Goal: Task Accomplishment & Management: Use online tool/utility

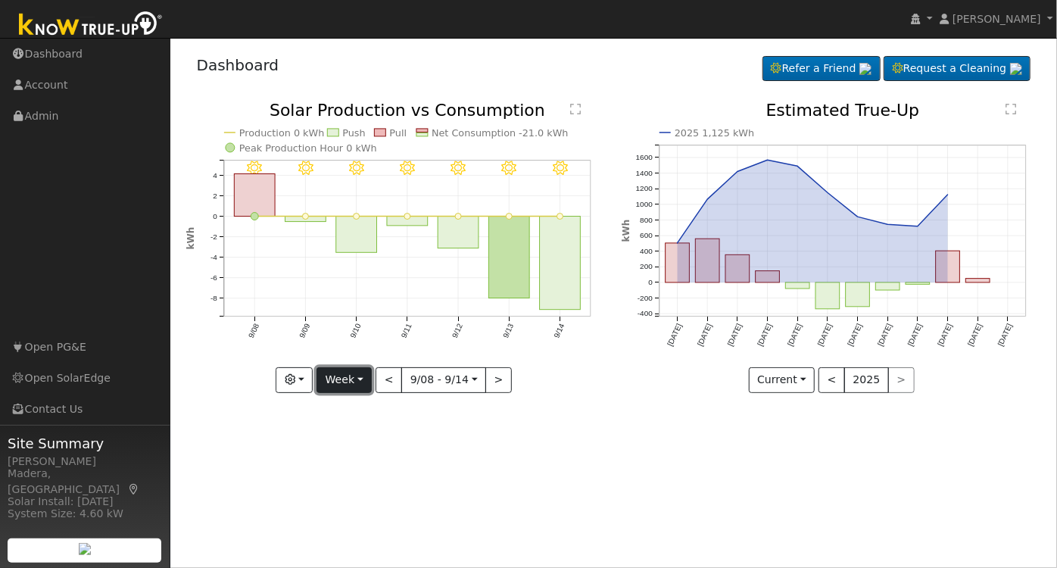
click at [349, 381] on button "Week" at bounding box center [344, 380] width 55 height 26
click at [352, 407] on link "Day" at bounding box center [369, 410] width 105 height 21
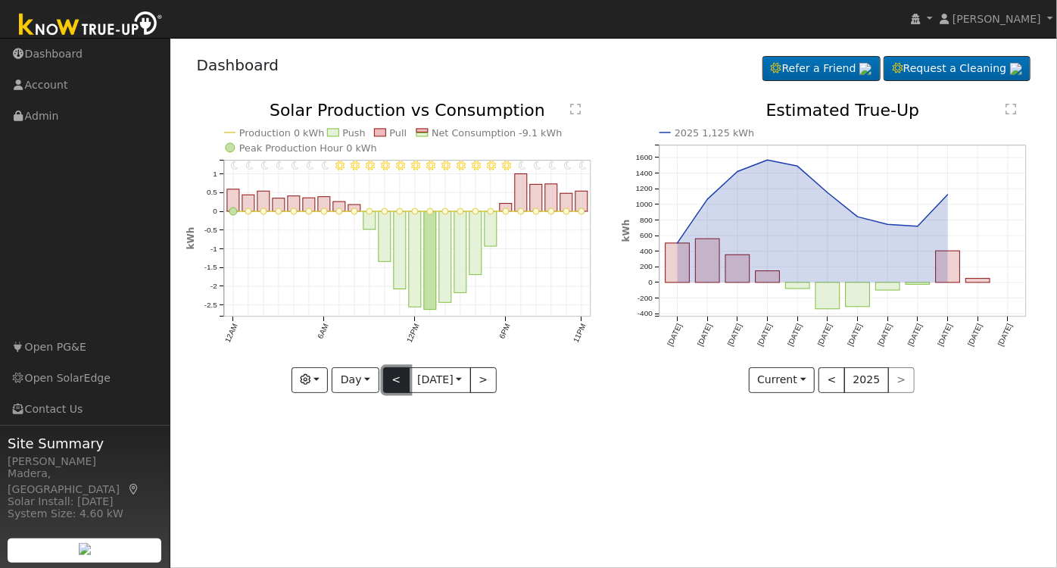
click at [398, 382] on button "<" at bounding box center [396, 380] width 27 height 26
type input "2025-09-13"
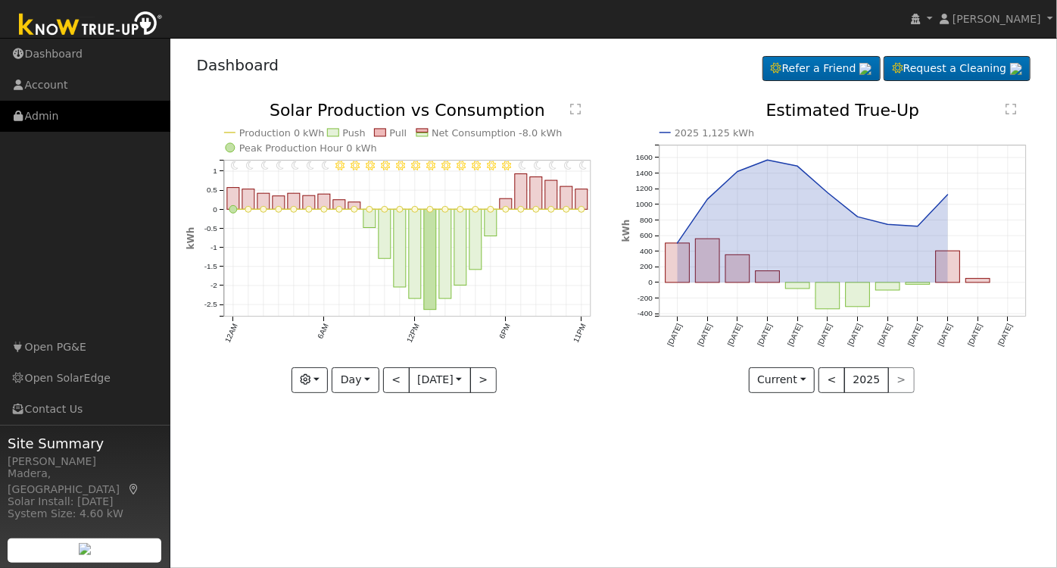
click at [78, 109] on link "Admin" at bounding box center [85, 116] width 170 height 31
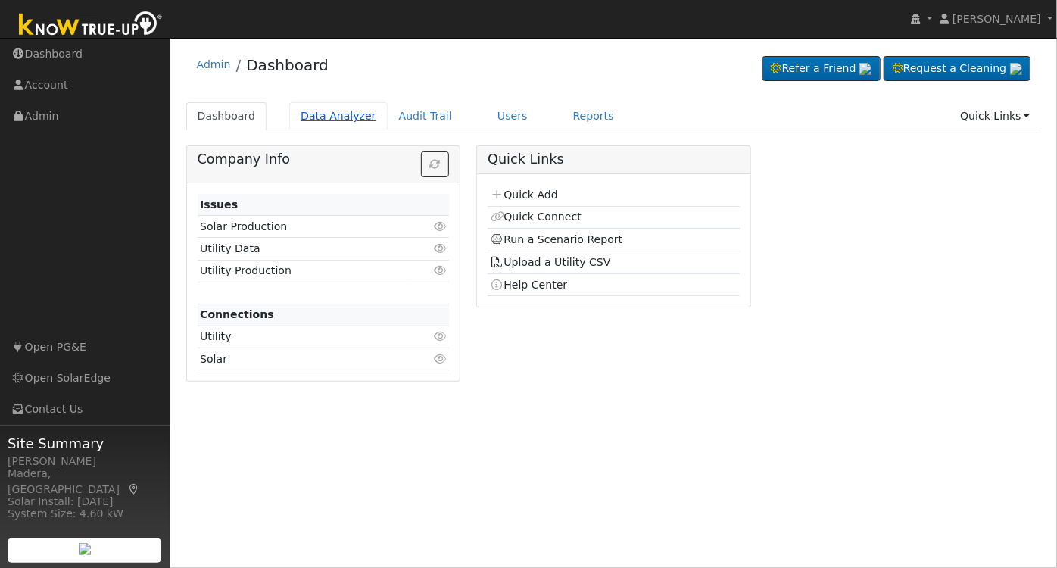
click at [320, 105] on link "Data Analyzer" at bounding box center [338, 116] width 98 height 28
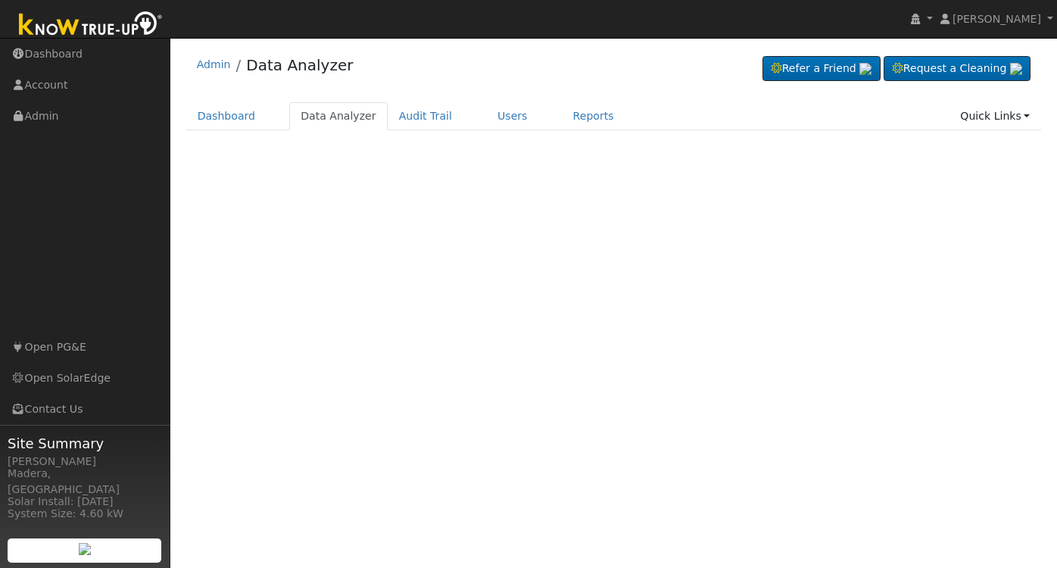
click at [562, 111] on link "Reports" at bounding box center [594, 116] width 64 height 28
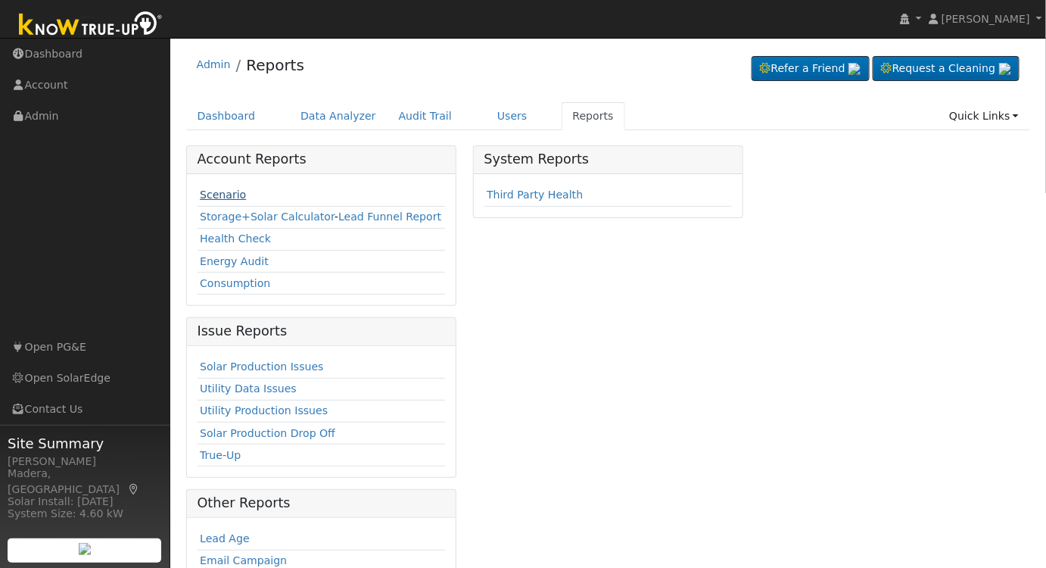
click at [228, 191] on link "Scenario" at bounding box center [223, 195] width 46 height 12
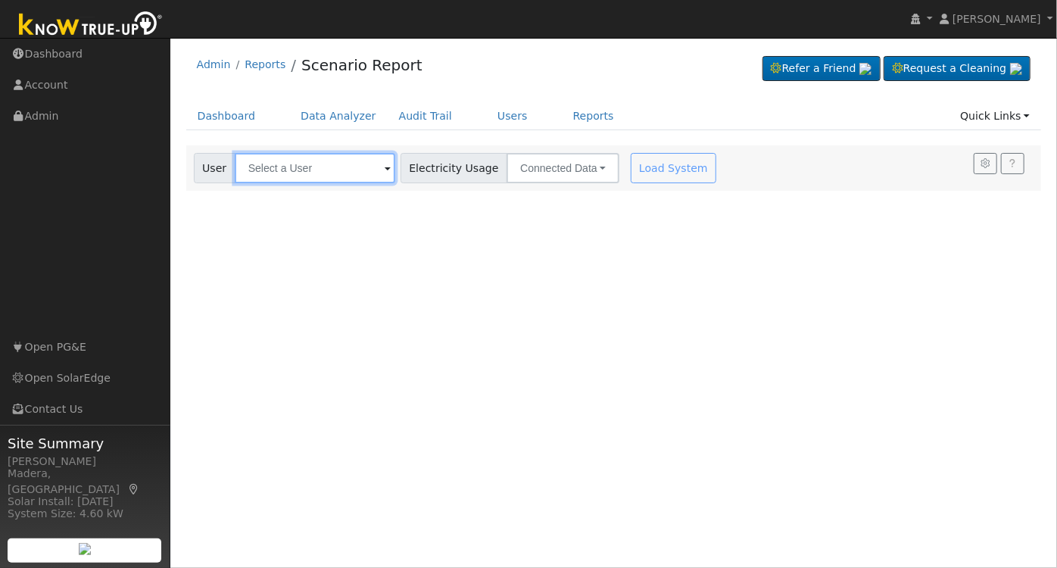
click at [315, 173] on input "text" at bounding box center [315, 168] width 161 height 30
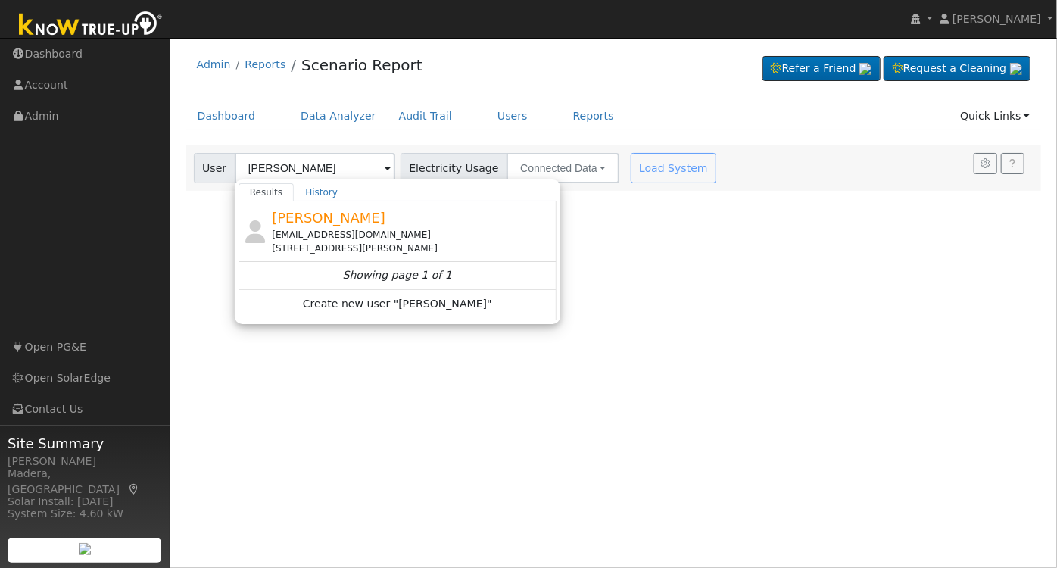
click at [385, 230] on div "[EMAIL_ADDRESS][DOMAIN_NAME]" at bounding box center [412, 235] width 281 height 14
type input "[PERSON_NAME]"
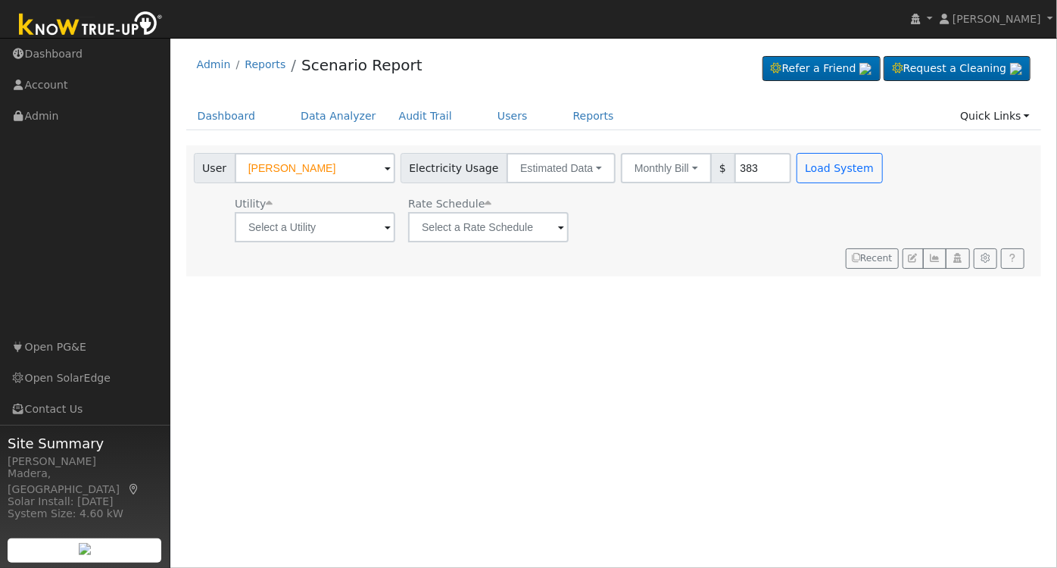
click at [329, 99] on div "Admin Reports Scenario Report Refer a Friend Request a Cleaning" at bounding box center [614, 160] width 872 height 231
click at [329, 117] on link "Data Analyzer" at bounding box center [338, 116] width 98 height 28
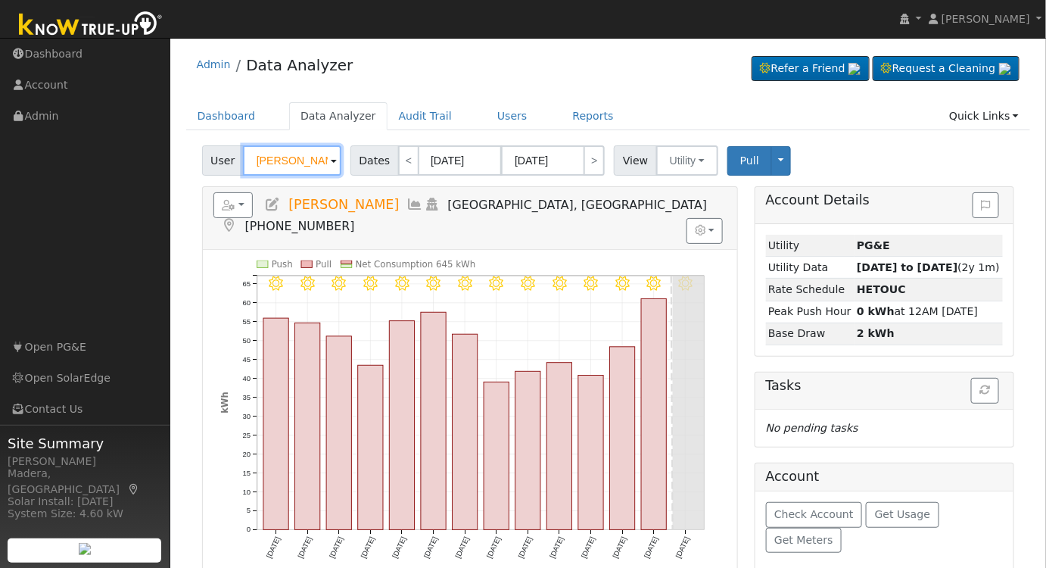
click at [297, 151] on input "[PERSON_NAME]" at bounding box center [292, 160] width 98 height 30
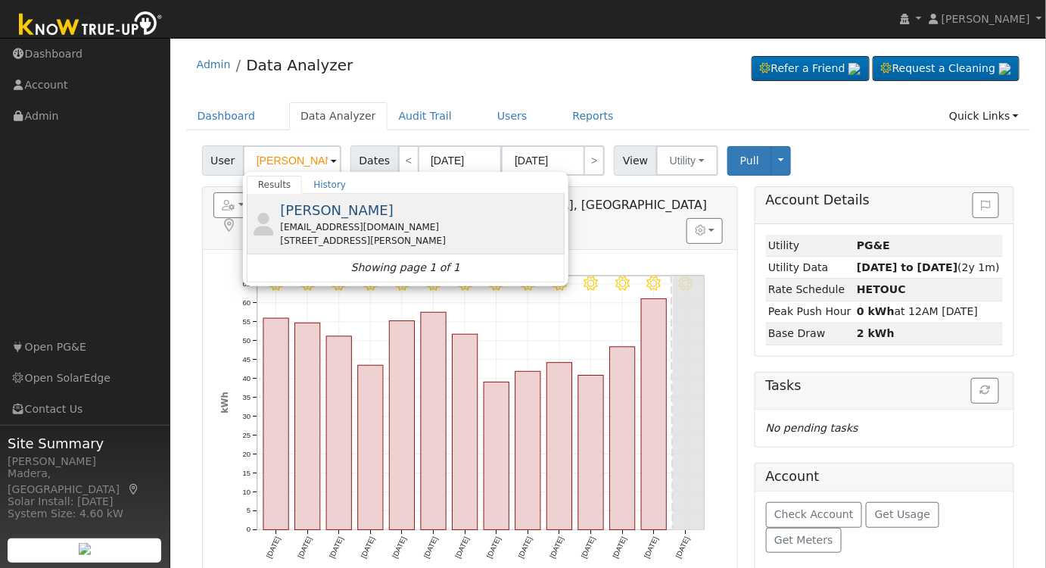
click at [405, 218] on div "Rafael Padilla eastoakrpg@gmail.com 27205 San Jose Avenue, Madera, CA 93637" at bounding box center [420, 224] width 281 height 48
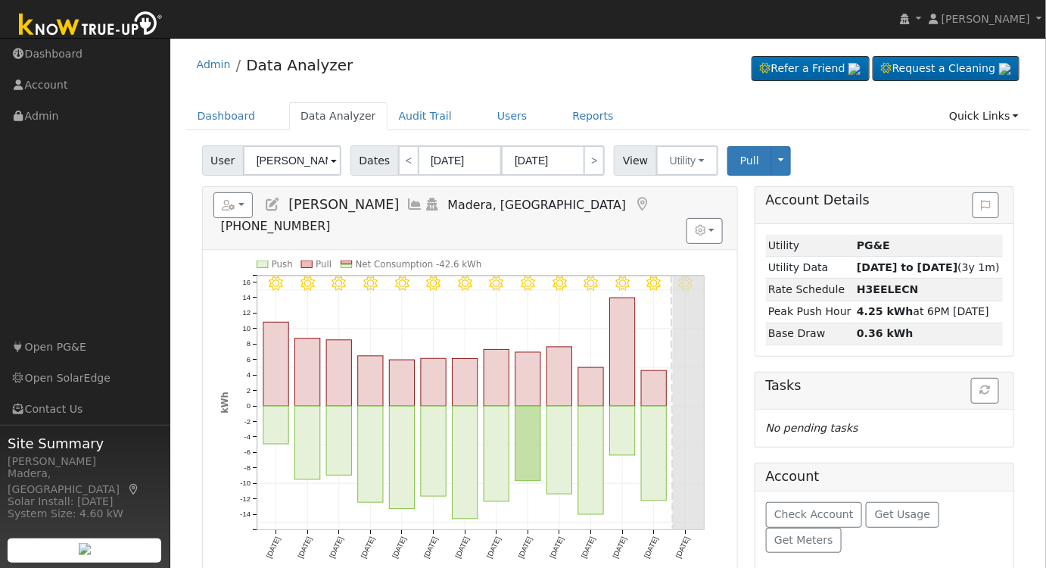
click at [407, 198] on icon at bounding box center [415, 205] width 17 height 14
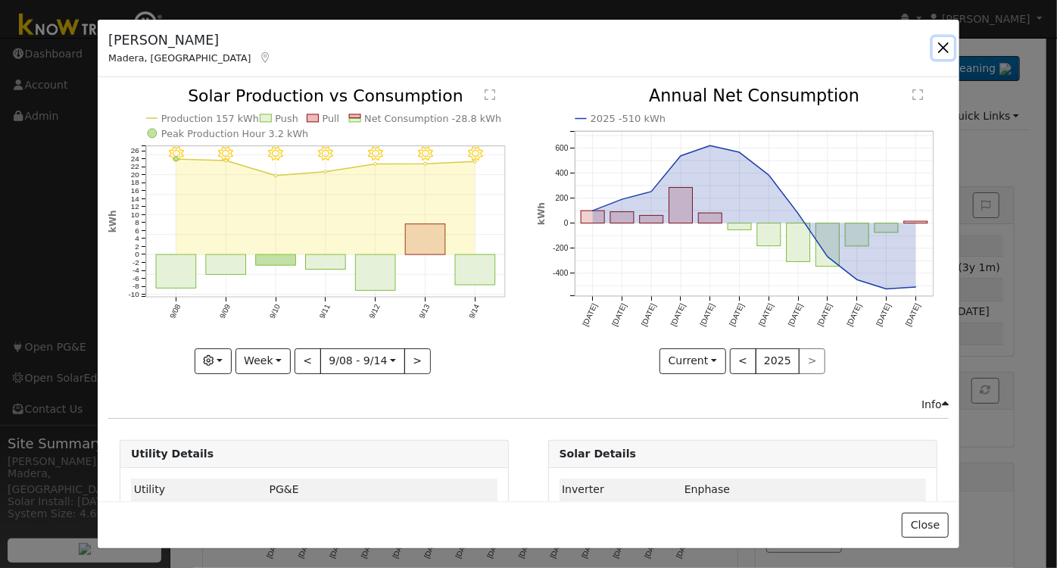
click at [945, 37] on button "button" at bounding box center [943, 47] width 21 height 21
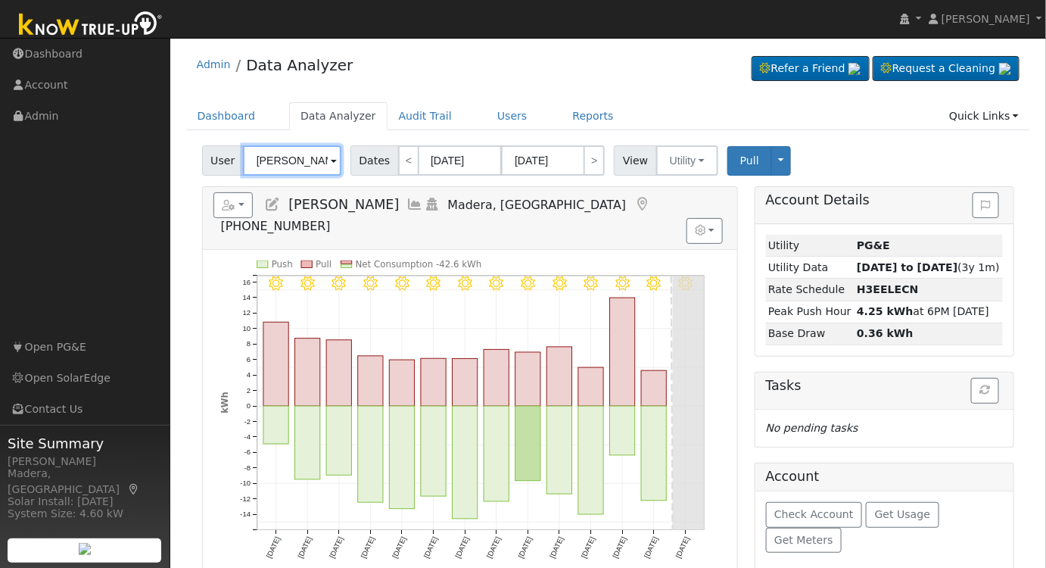
click at [301, 161] on input "Rafael Padilla" at bounding box center [292, 160] width 98 height 30
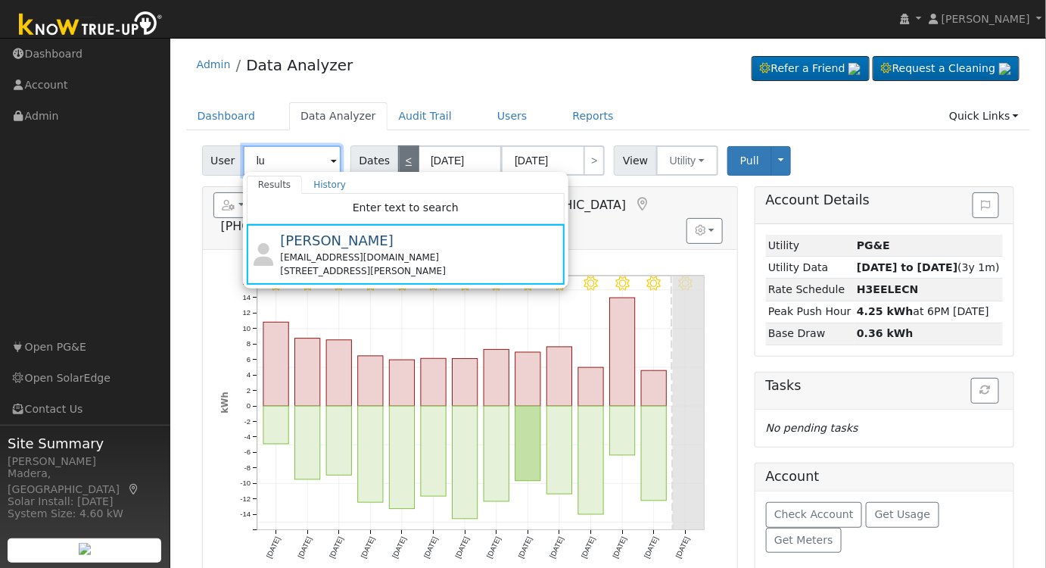
type input "l"
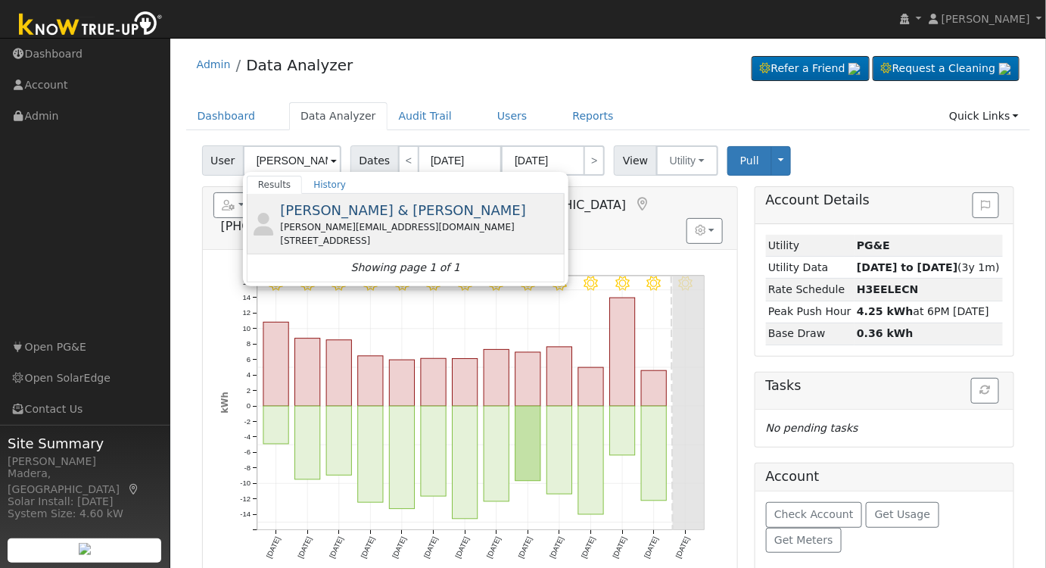
click at [391, 207] on span "Luis & Cristina Lugo" at bounding box center [403, 210] width 246 height 16
type input "Luis & Cristina Lugo"
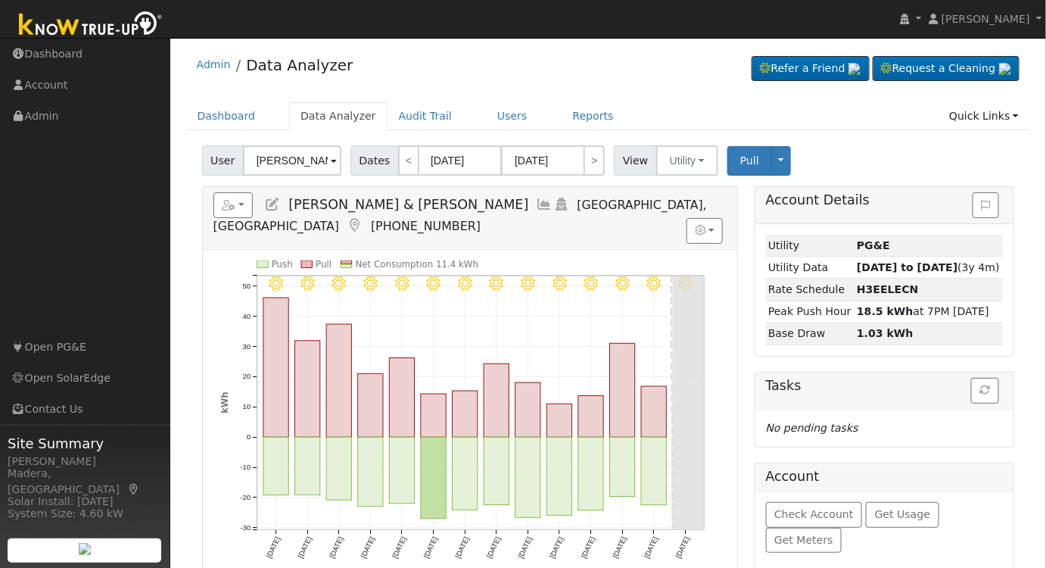
click at [537, 202] on icon at bounding box center [545, 205] width 17 height 14
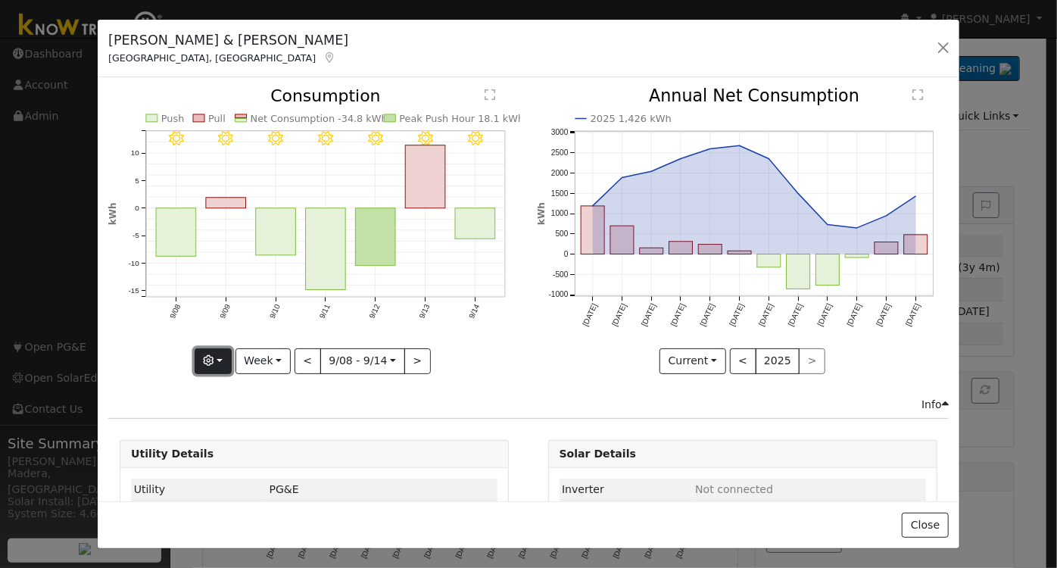
click at [220, 363] on button "button" at bounding box center [213, 361] width 37 height 26
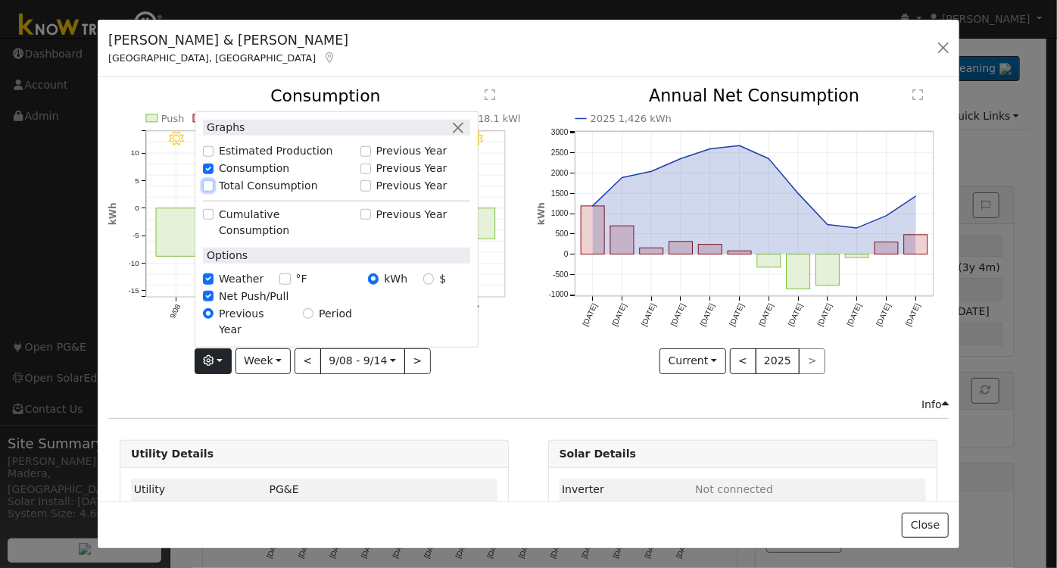
click at [214, 191] on input "Total Consumption" at bounding box center [208, 185] width 11 height 11
checkbox input "true"
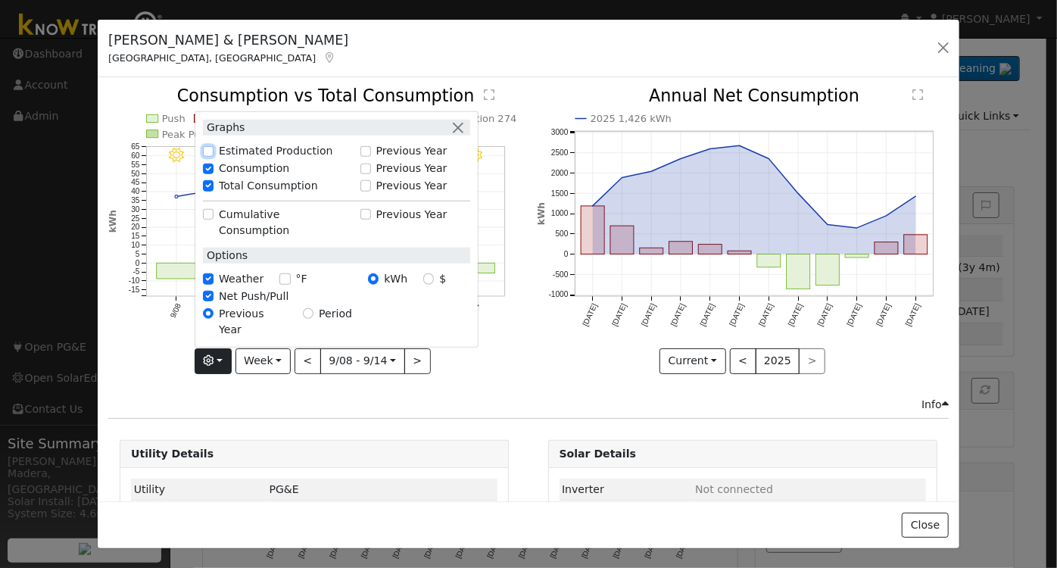
click at [210, 157] on input "Estimated Production" at bounding box center [208, 151] width 11 height 11
checkbox input "true"
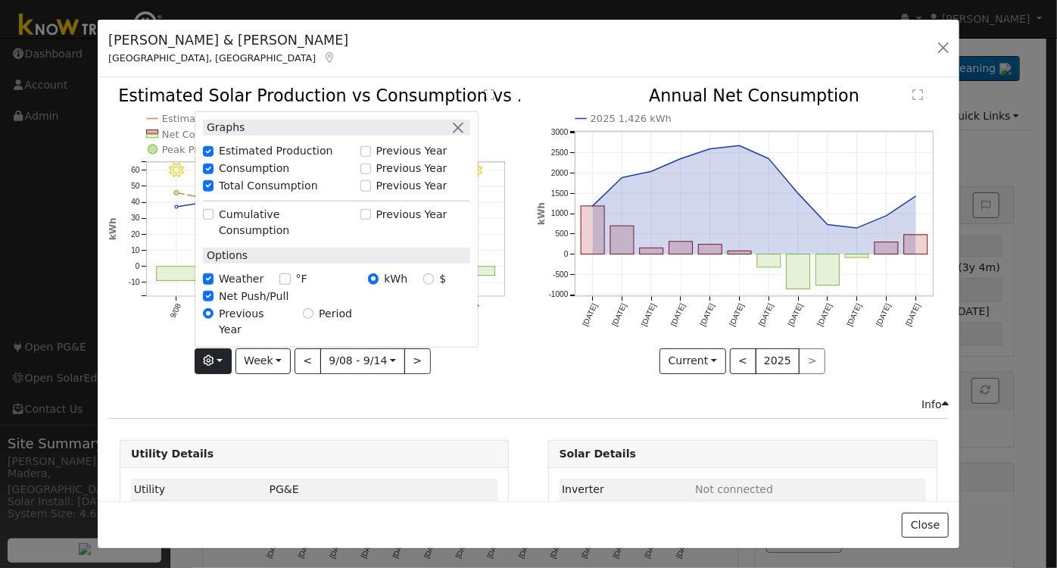
click at [472, 365] on icon "9/14 - Clear 9/13 - Clear 9/12 - Clear 9/11 - Clear 9/10 - Clear 9/09 - Clear 9…" at bounding box center [314, 234] width 412 height 292
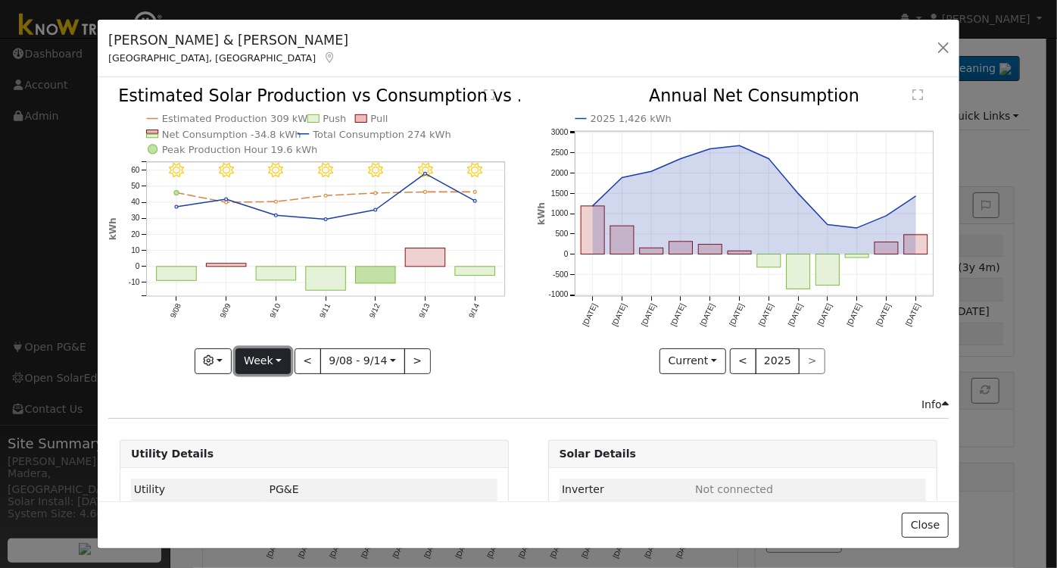
click at [262, 357] on button "Week" at bounding box center [262, 361] width 55 height 26
click at [274, 448] on link "Year" at bounding box center [288, 454] width 105 height 21
type input "2024-09-01"
